Goal: Information Seeking & Learning: Learn about a topic

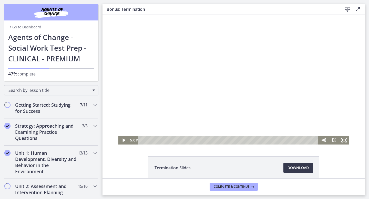
scroll to position [55, 0]
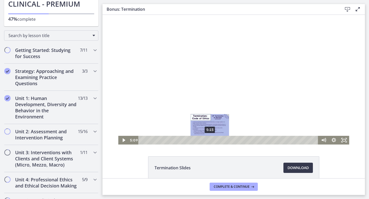
click at [210, 140] on div "5:23" at bounding box center [229, 140] width 174 height 9
click at [211, 140] on div "5:30" at bounding box center [229, 140] width 174 height 9
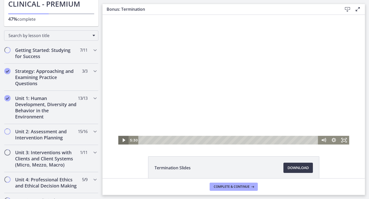
click at [124, 139] on icon "Play Video" at bounding box center [124, 140] width 10 height 9
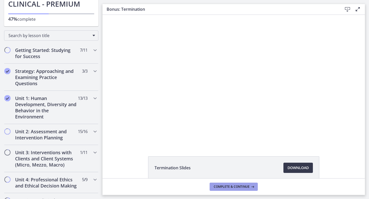
click at [223, 185] on span "Complete & continue" at bounding box center [232, 187] width 36 height 4
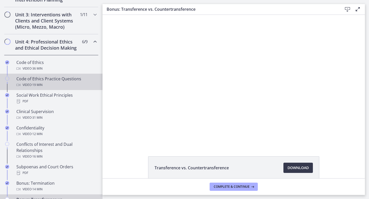
scroll to position [196, 0]
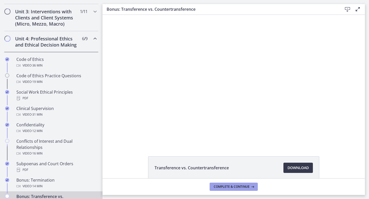
click at [244, 188] on span "Complete & continue" at bounding box center [232, 187] width 36 height 4
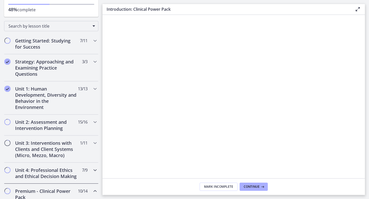
scroll to position [61, 0]
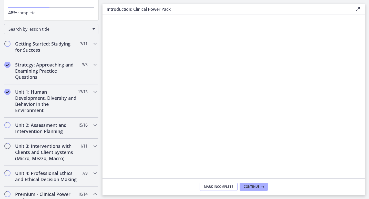
click at [221, 186] on span "Mark Incomplete" at bounding box center [218, 187] width 29 height 4
click at [221, 186] on span "Complete & continue" at bounding box center [232, 187] width 36 height 4
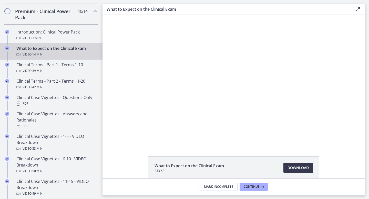
scroll to position [198, 0]
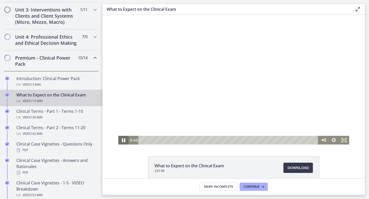
click at [122, 141] on icon "Pause" at bounding box center [123, 141] width 3 height 4
